Goal: Book appointment/travel/reservation

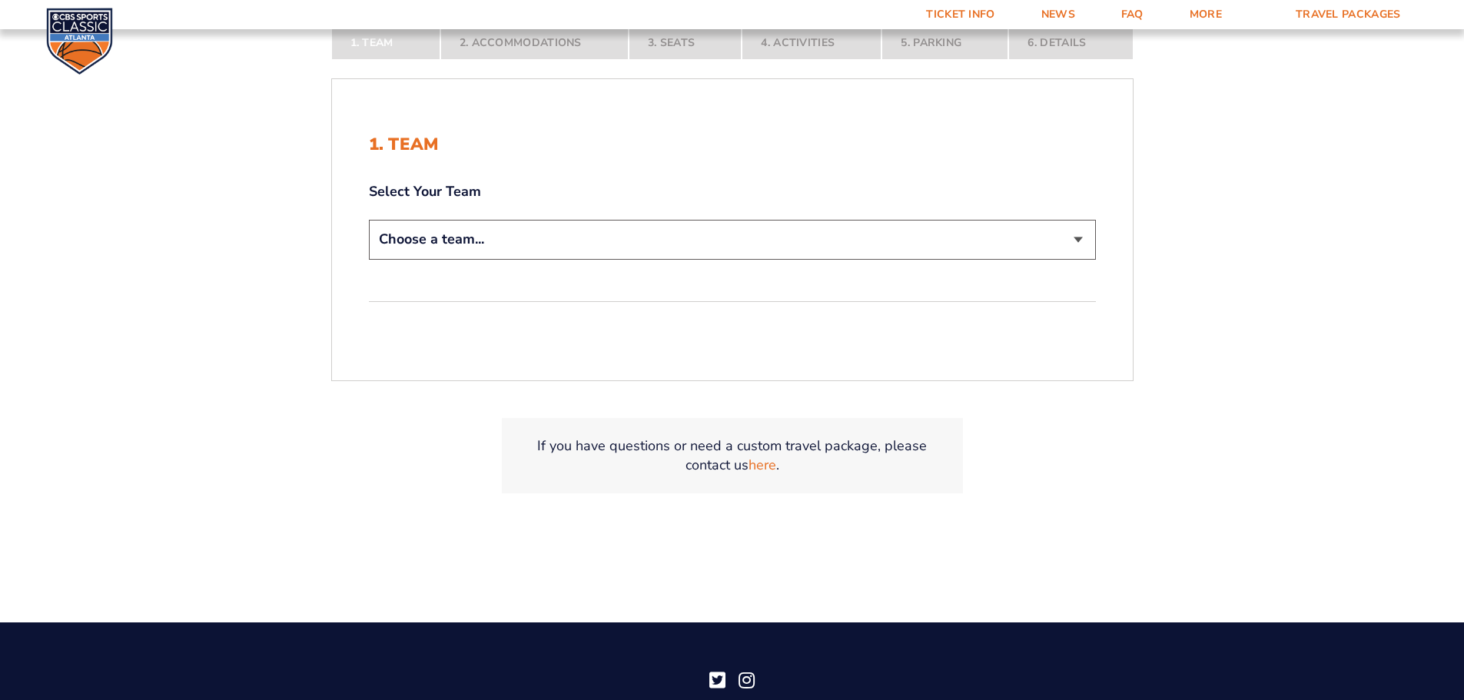
scroll to position [384, 0]
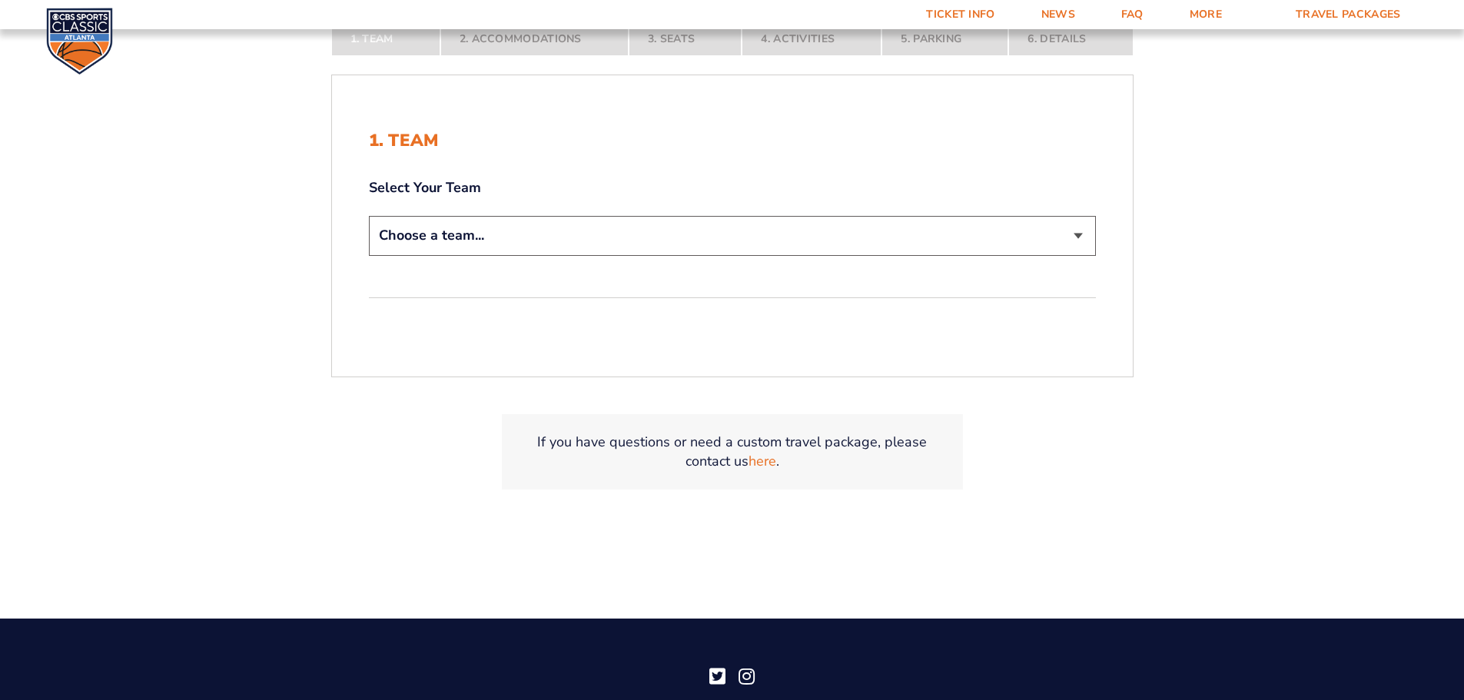
click at [711, 234] on select "Choose a team... [US_STATE] Wildcats [US_STATE] State Buckeyes [US_STATE] Tar H…" at bounding box center [732, 235] width 727 height 39
select select "12956"
click at [369, 216] on select "Choose a team... [US_STATE] Wildcats [US_STATE] State Buckeyes [US_STATE] Tar H…" at bounding box center [732, 235] width 727 height 39
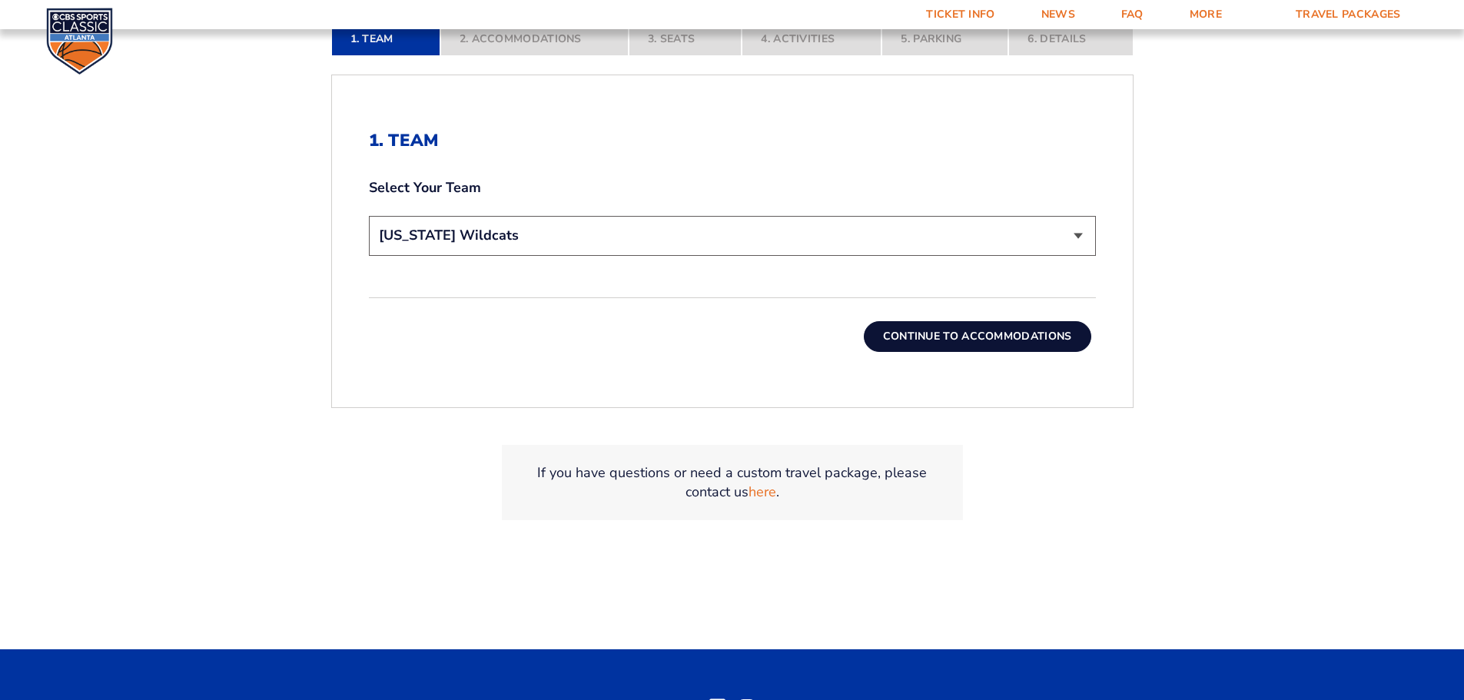
click at [1011, 349] on button "Continue To Accommodations" at bounding box center [978, 336] width 228 height 31
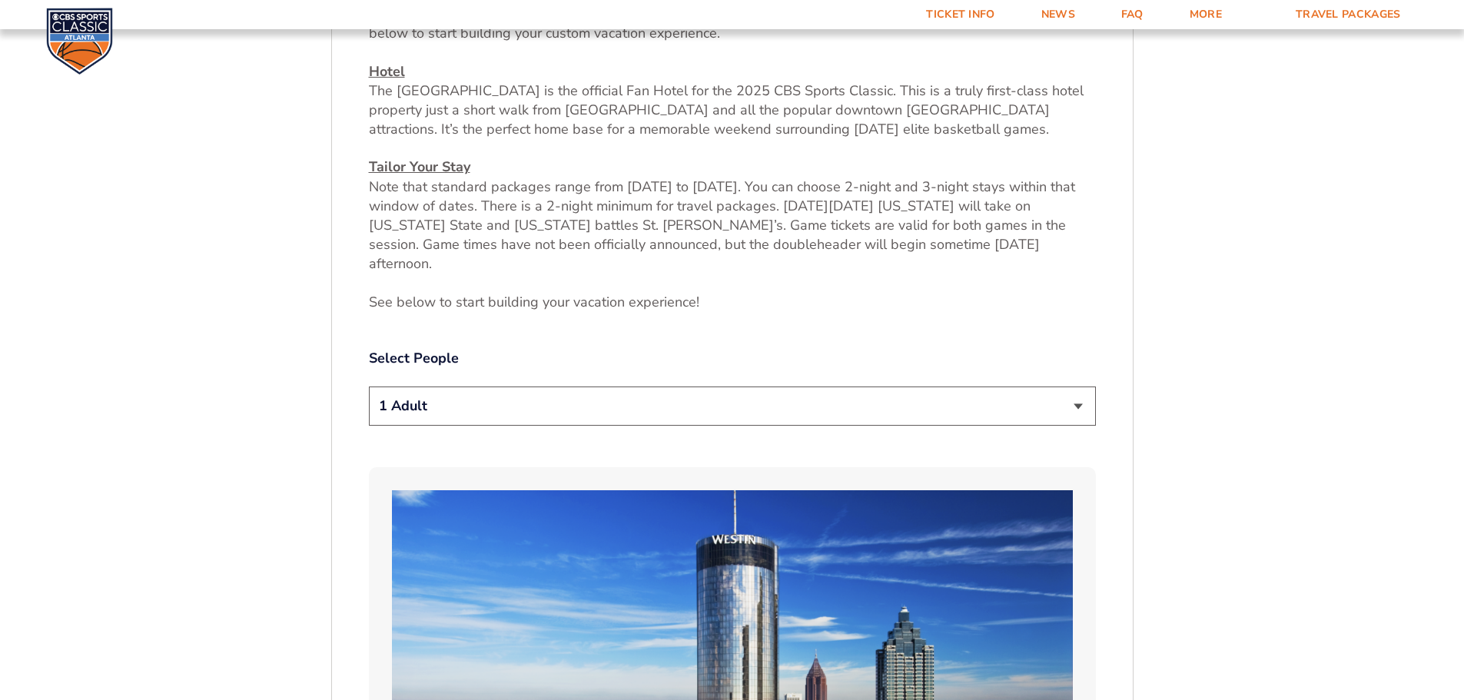
scroll to position [639, 0]
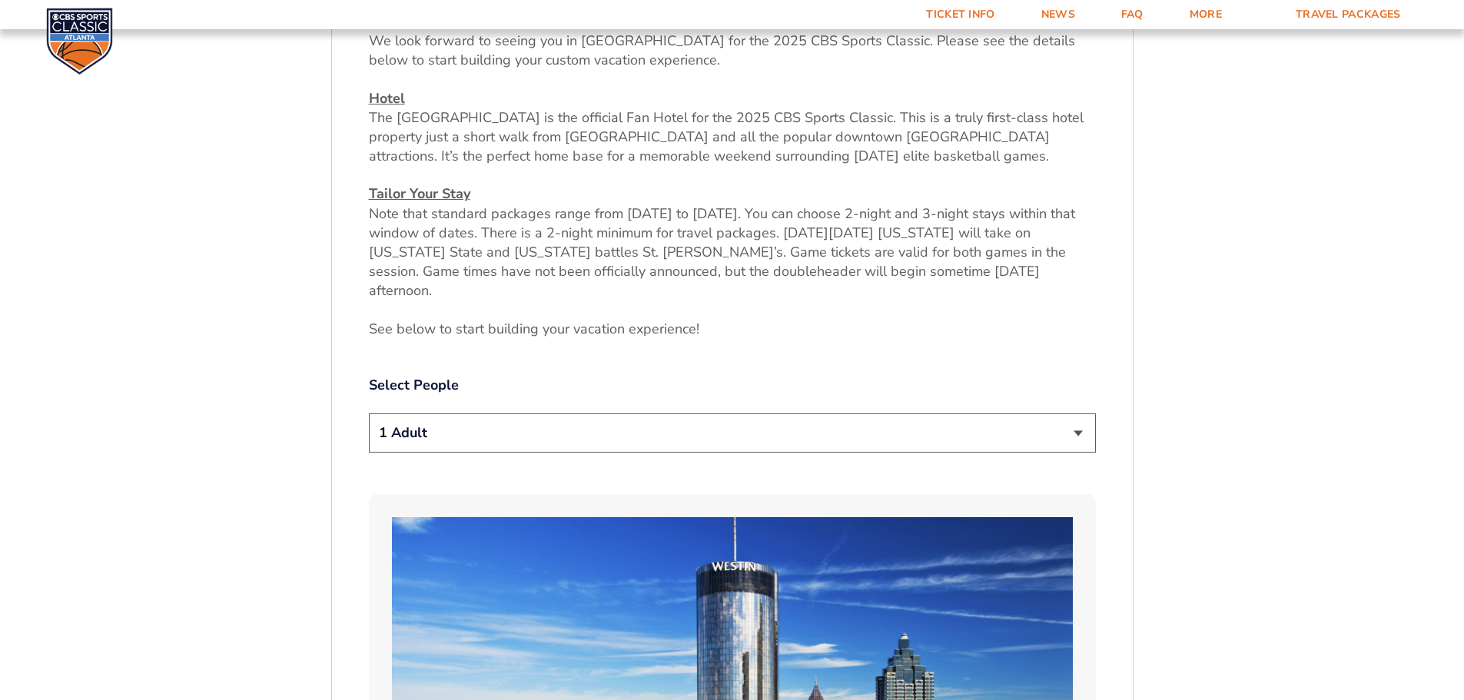
click at [912, 414] on select "1 Adult 2 Adults 3 Adults 4 Adults 2 Adults + 1 Child 2 Adults + 2 Children 2 A…" at bounding box center [732, 433] width 727 height 39
click at [369, 414] on select "1 Adult 2 Adults 3 Adults 4 Adults 2 Adults + 1 Child 2 Adults + 2 Children 2 A…" at bounding box center [732, 433] width 727 height 39
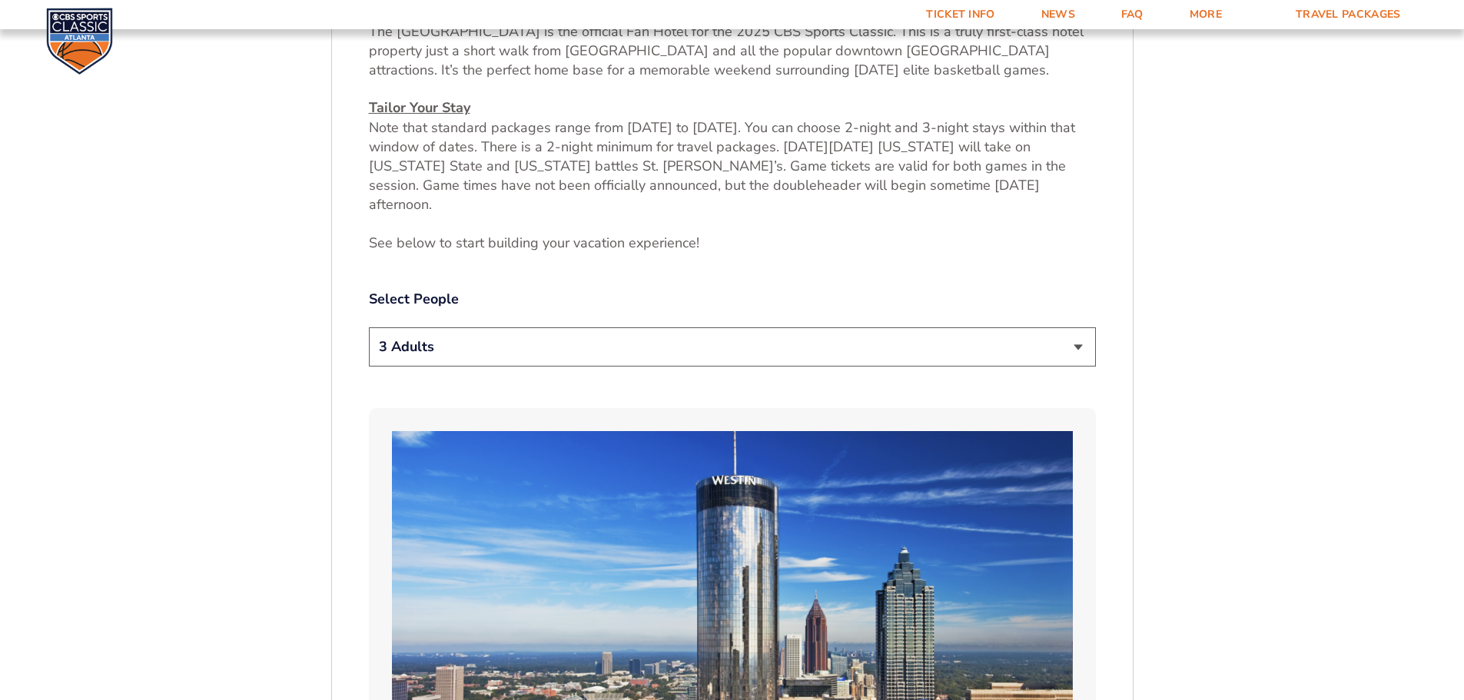
scroll to position [716, 0]
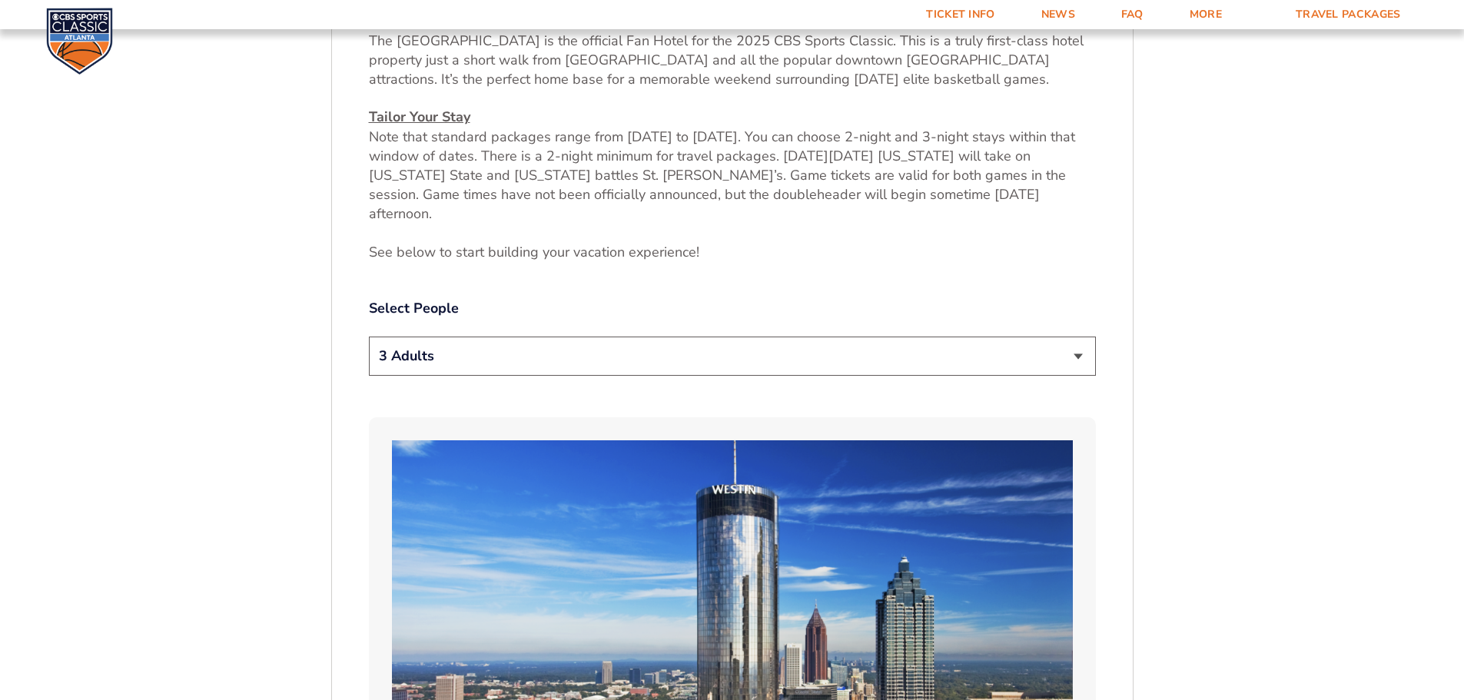
click at [926, 320] on div "Select People 1 Adult 2 Adults 3 Adults 4 Adults 2 Adults + 1 Child 2 Adults + …" at bounding box center [732, 339] width 727 height 81
click at [922, 337] on select "1 Adult 2 Adults 3 Adults 4 Adults 2 Adults + 1 Child 2 Adults + 2 Children 2 A…" at bounding box center [732, 356] width 727 height 39
click at [369, 337] on select "1 Adult 2 Adults 3 Adults 4 Adults 2 Adults + 1 Child 2 Adults + 2 Children 2 A…" at bounding box center [732, 356] width 727 height 39
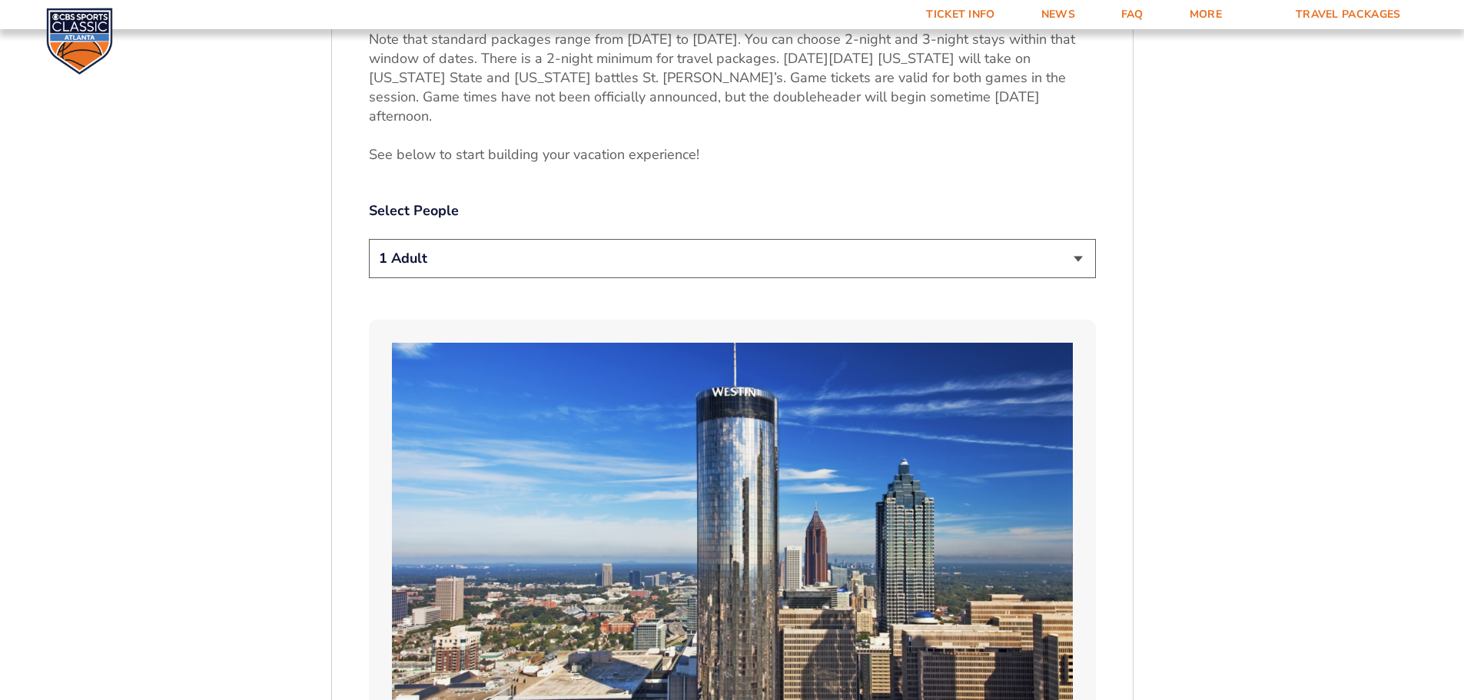
scroll to position [792, 0]
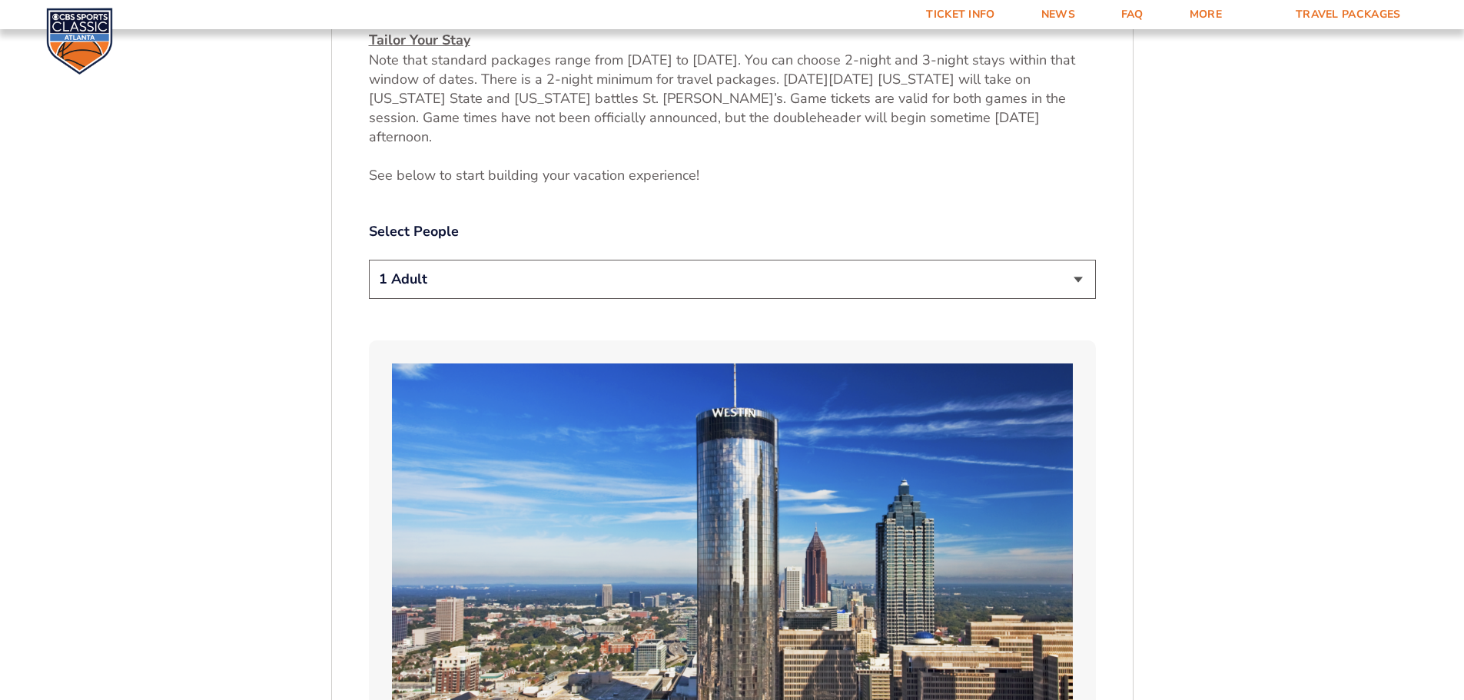
click at [943, 274] on select "1 Adult 2 Adults 3 Adults 4 Adults 2 Adults + 1 Child 2 Adults + 2 Children 2 A…" at bounding box center [732, 279] width 727 height 39
select select "3 Adults"
click at [369, 260] on select "1 Adult 2 Adults 3 Adults 4 Adults 2 Adults + 1 Child 2 Adults + 2 Children 2 A…" at bounding box center [732, 279] width 727 height 39
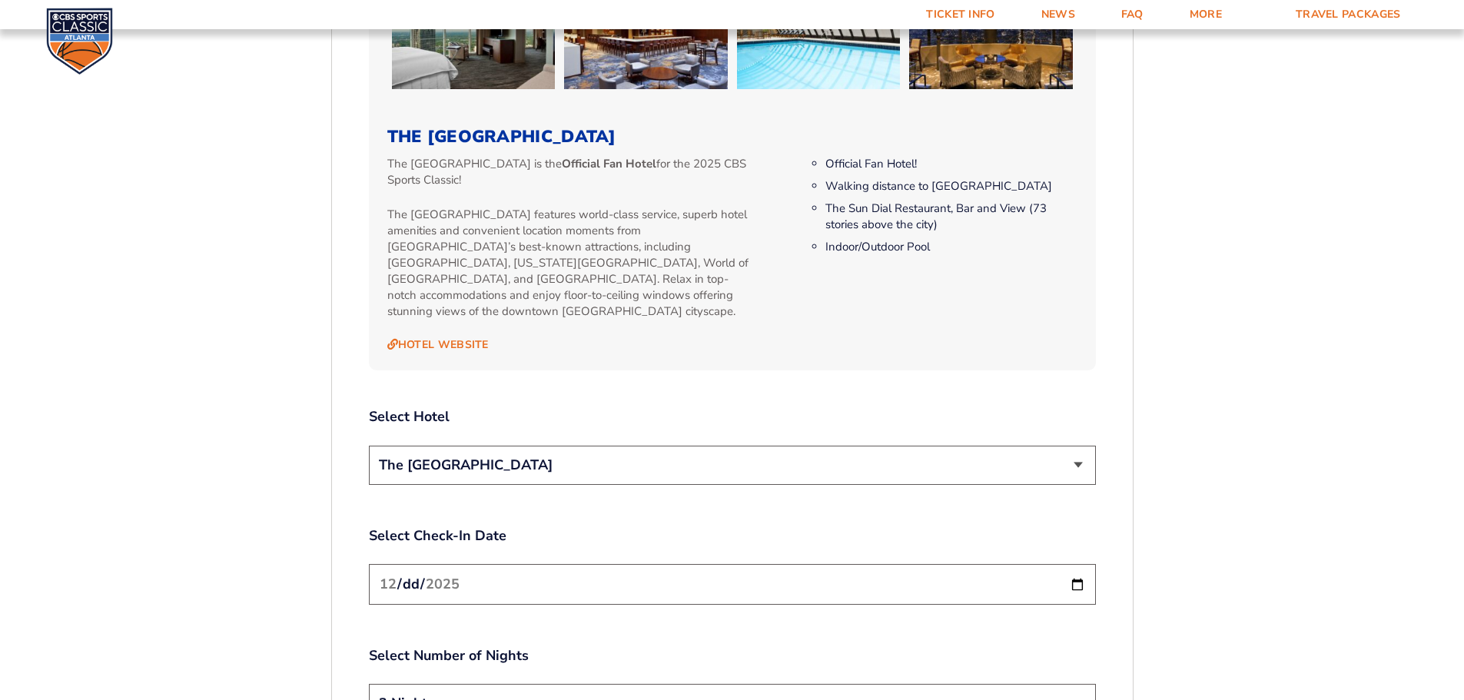
scroll to position [1868, 0]
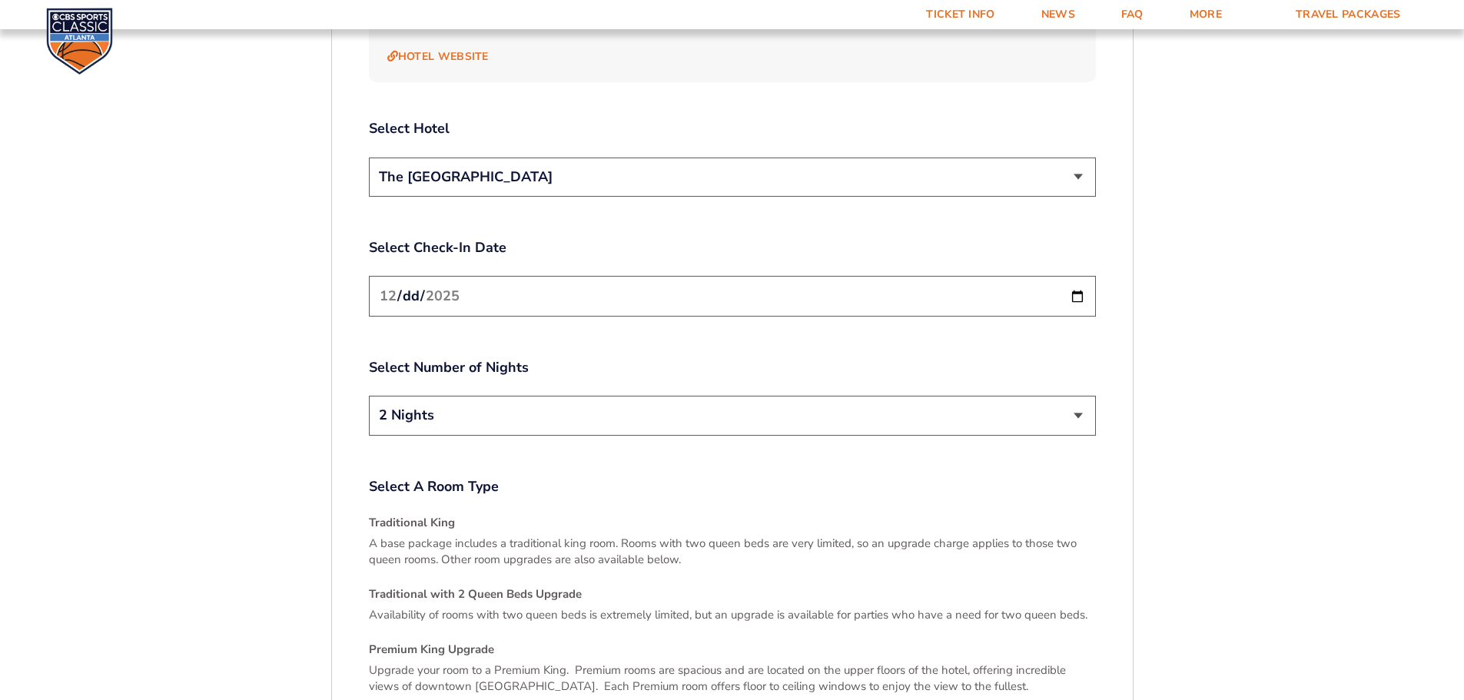
click at [853, 158] on select "The [GEOGRAPHIC_DATA]" at bounding box center [732, 177] width 727 height 39
click at [369, 158] on select "The [GEOGRAPHIC_DATA]" at bounding box center [732, 177] width 727 height 39
click at [691, 396] on select "2 Nights 3 Nights" at bounding box center [732, 415] width 727 height 39
click at [369, 396] on select "2 Nights 3 Nights" at bounding box center [732, 415] width 727 height 39
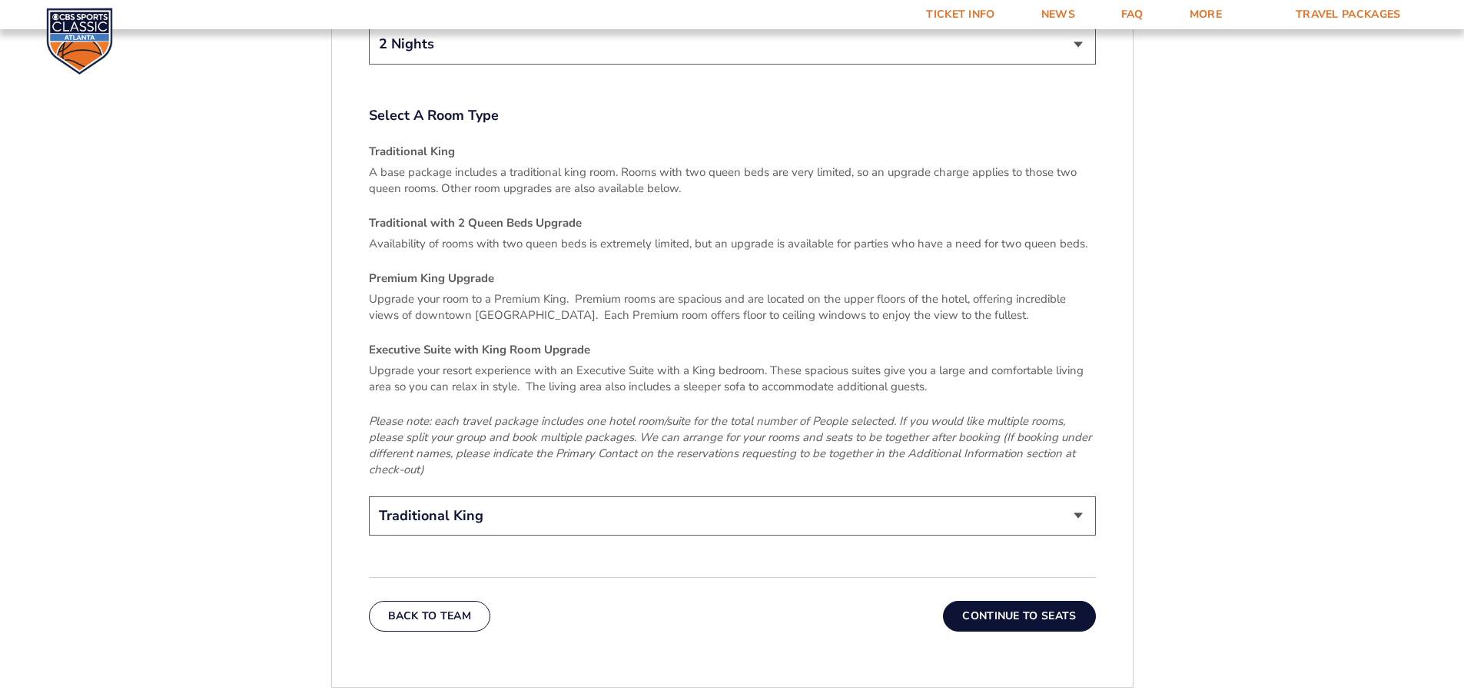
scroll to position [2330, 0]
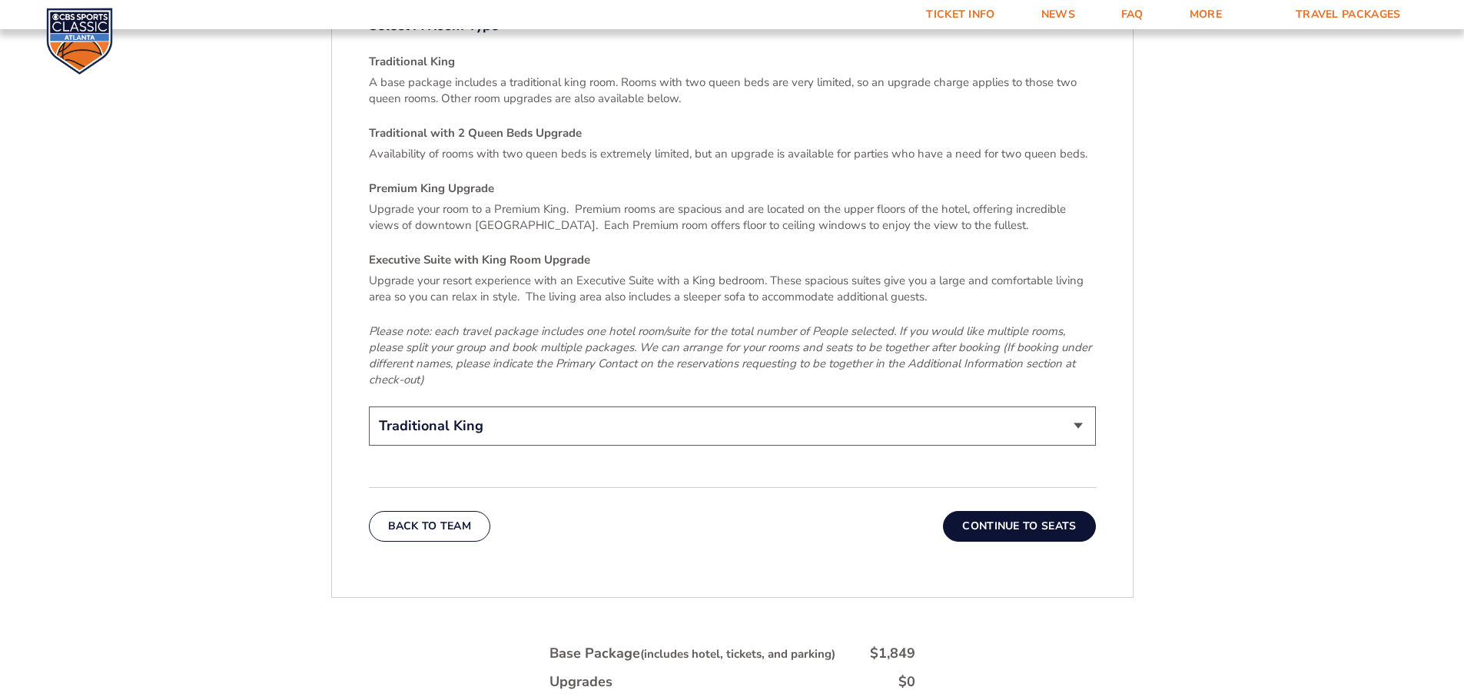
click at [939, 407] on select "Traditional King Traditional with 2 Queen Beds Upgrade (+$45 per night) Premium…" at bounding box center [732, 426] width 727 height 39
select select "Traditional with 2 Queen Beds Upgrade"
click at [369, 407] on select "Traditional King Traditional with 2 Queen Beds Upgrade (+$45 per night) Premium…" at bounding box center [732, 426] width 727 height 39
click at [1029, 511] on button "Continue To Seats" at bounding box center [1019, 526] width 152 height 31
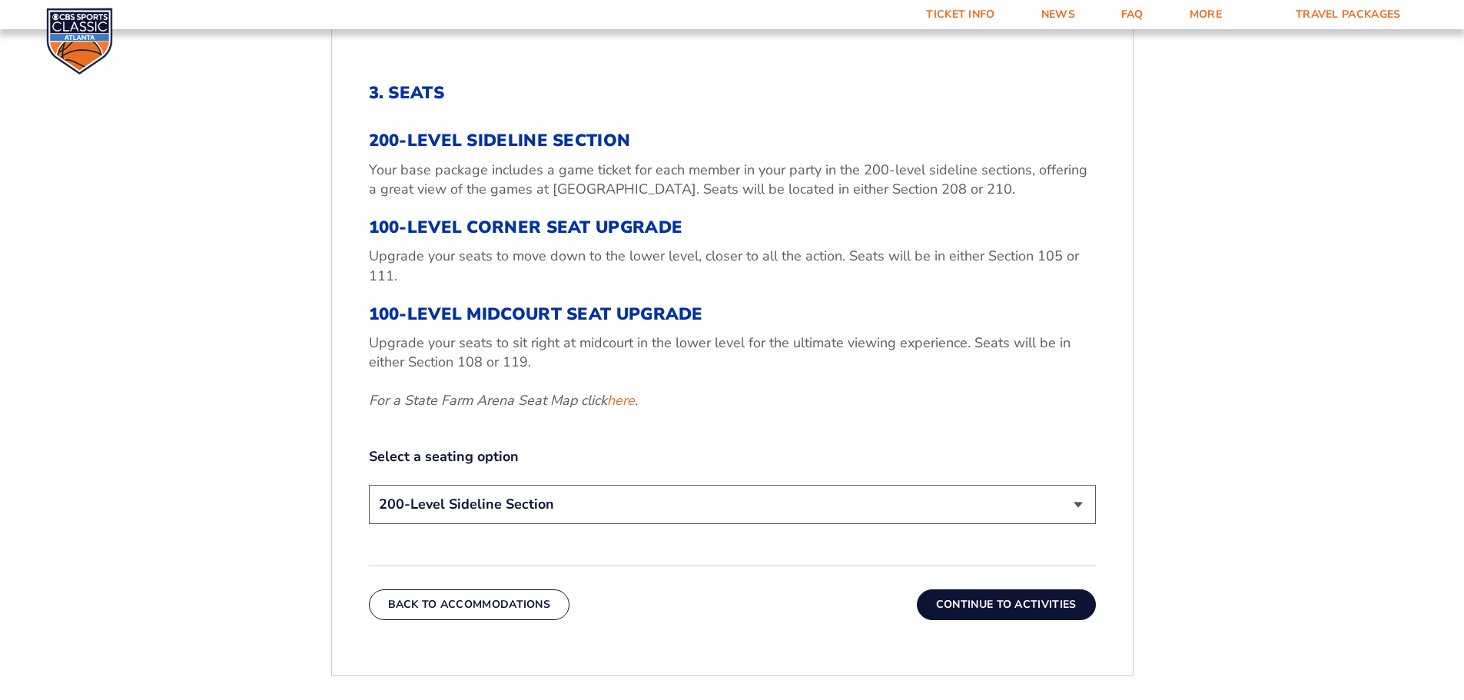
scroll to position [562, 0]
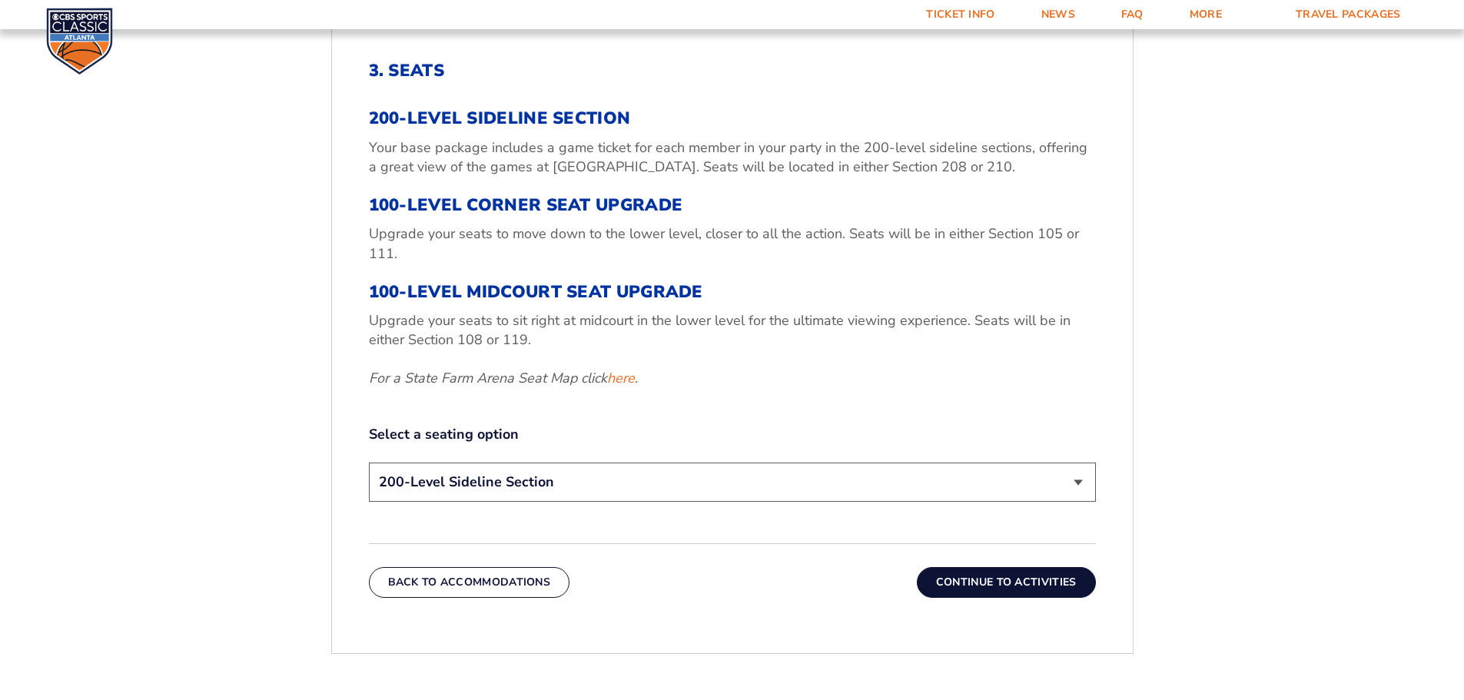
click at [849, 480] on select "200-Level Sideline Section 100-Level Corner Seat Upgrade (+$120 per person) 100…" at bounding box center [732, 482] width 727 height 39
click at [839, 404] on div "3. Seats 200-Level Sideline Section Your base package includes a game ticket fo…" at bounding box center [732, 284] width 727 height 446
click at [626, 382] on link "here" at bounding box center [621, 378] width 28 height 19
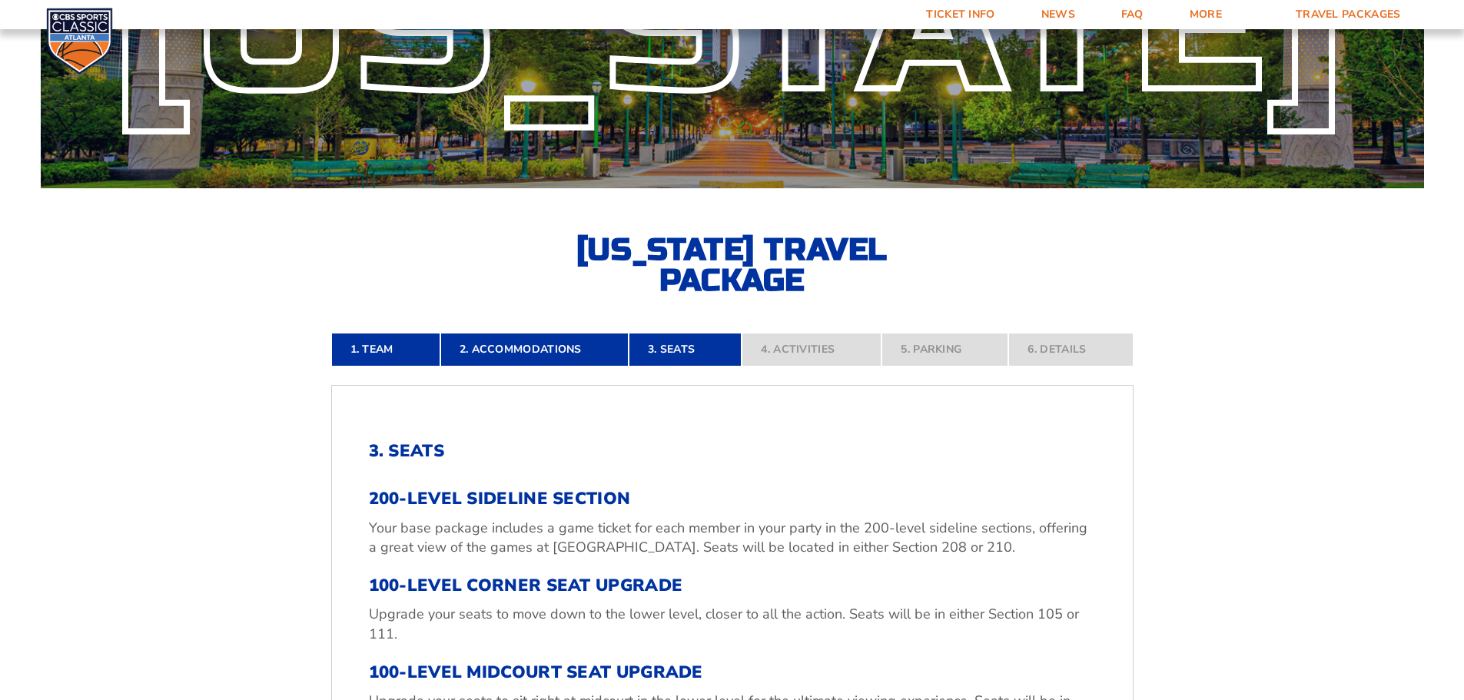
scroll to position [178, 0]
